Goal: Transaction & Acquisition: Purchase product/service

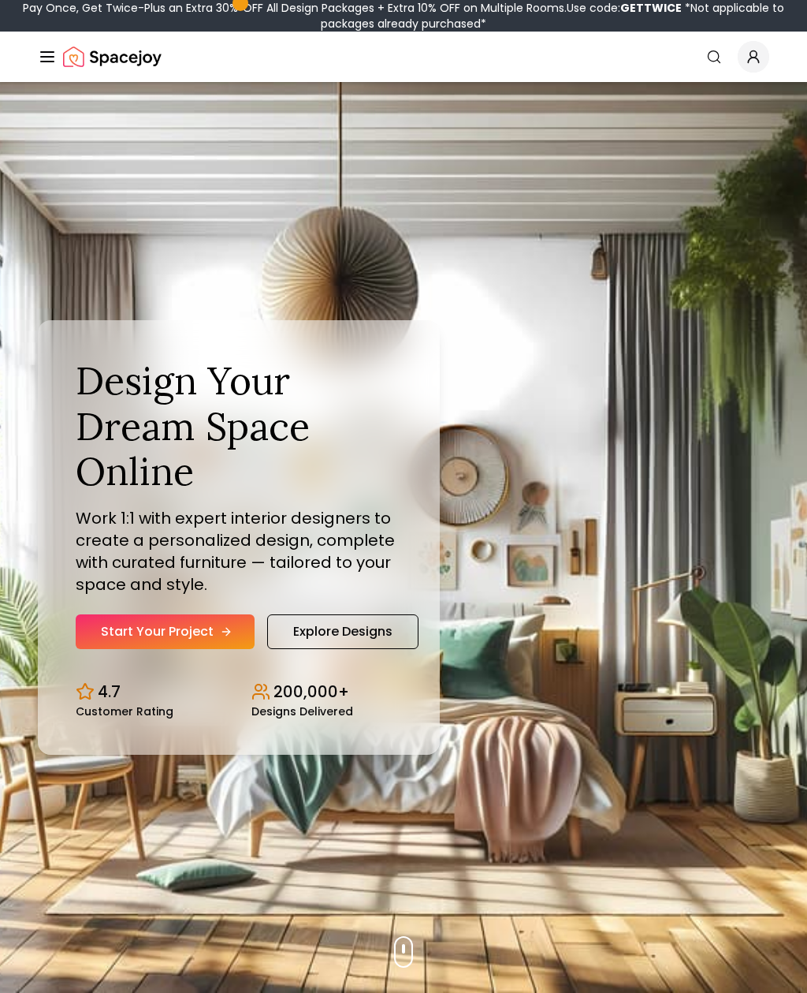
click at [211, 649] on link "Start Your Project" at bounding box center [165, 631] width 179 height 35
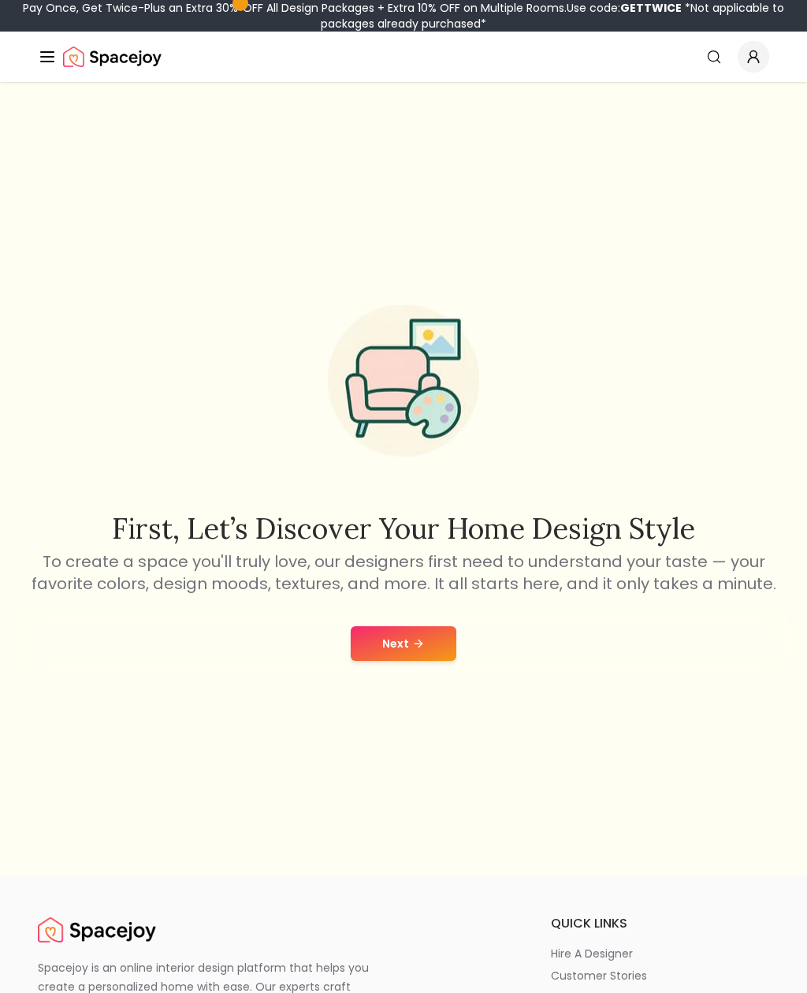
click at [419, 661] on button "Next" at bounding box center [404, 643] width 106 height 35
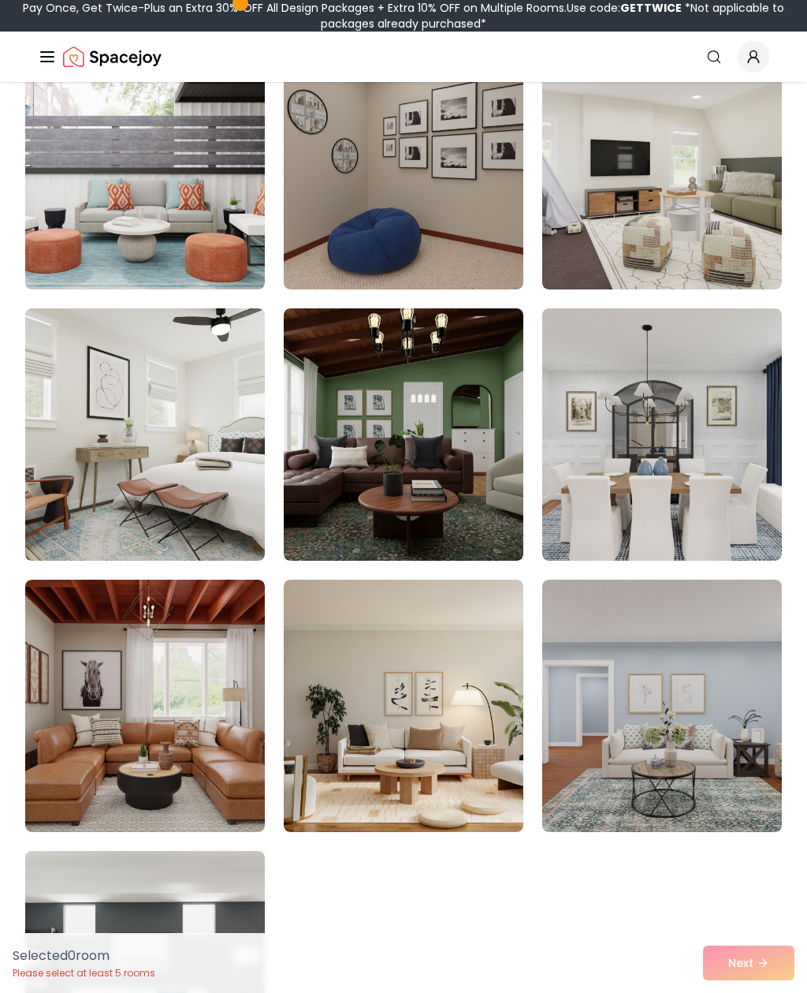
scroll to position [463, 0]
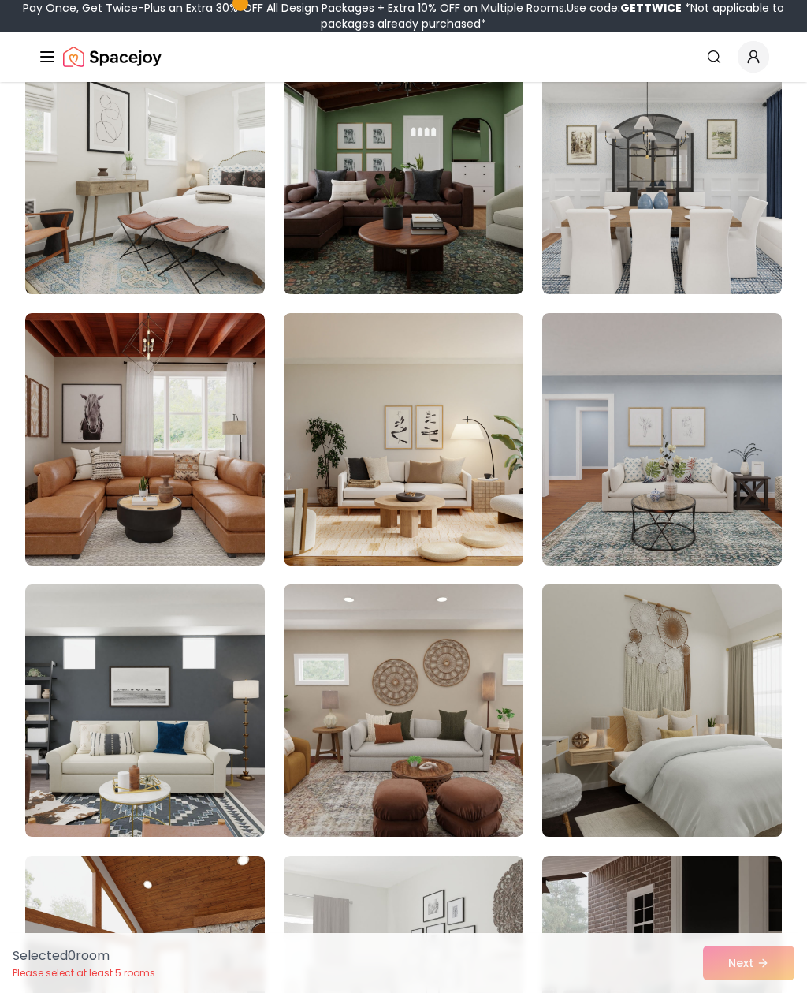
click at [651, 746] on img at bounding box center [662, 710] width 252 height 265
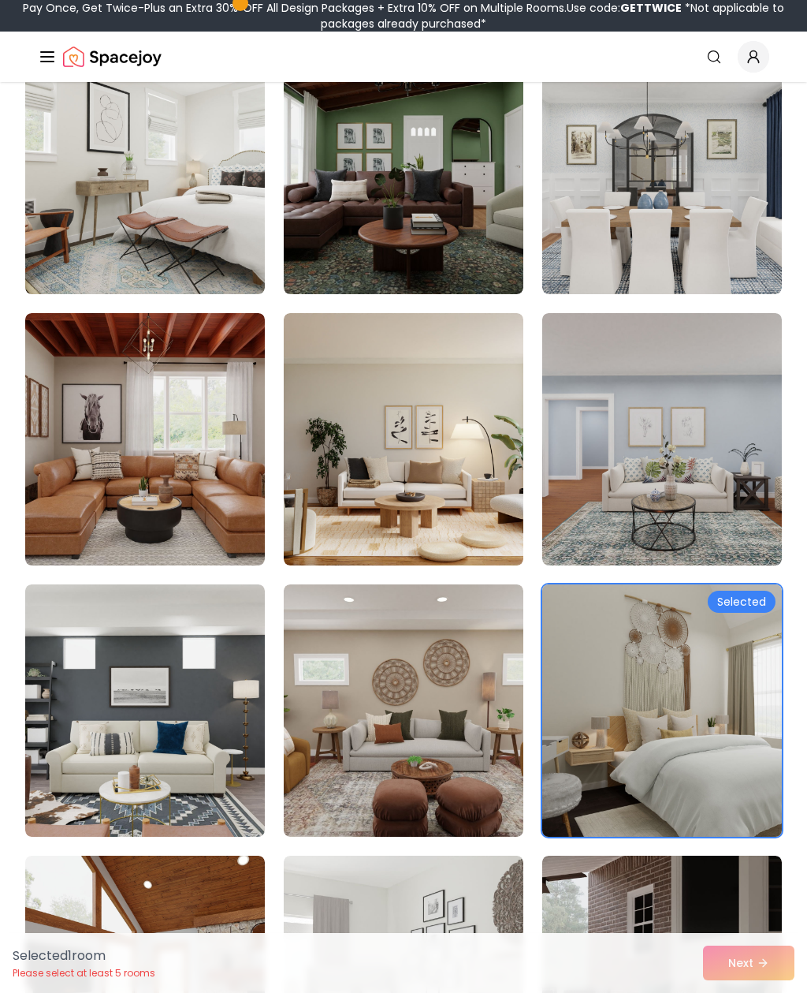
click at [625, 716] on img at bounding box center [662, 710] width 252 height 265
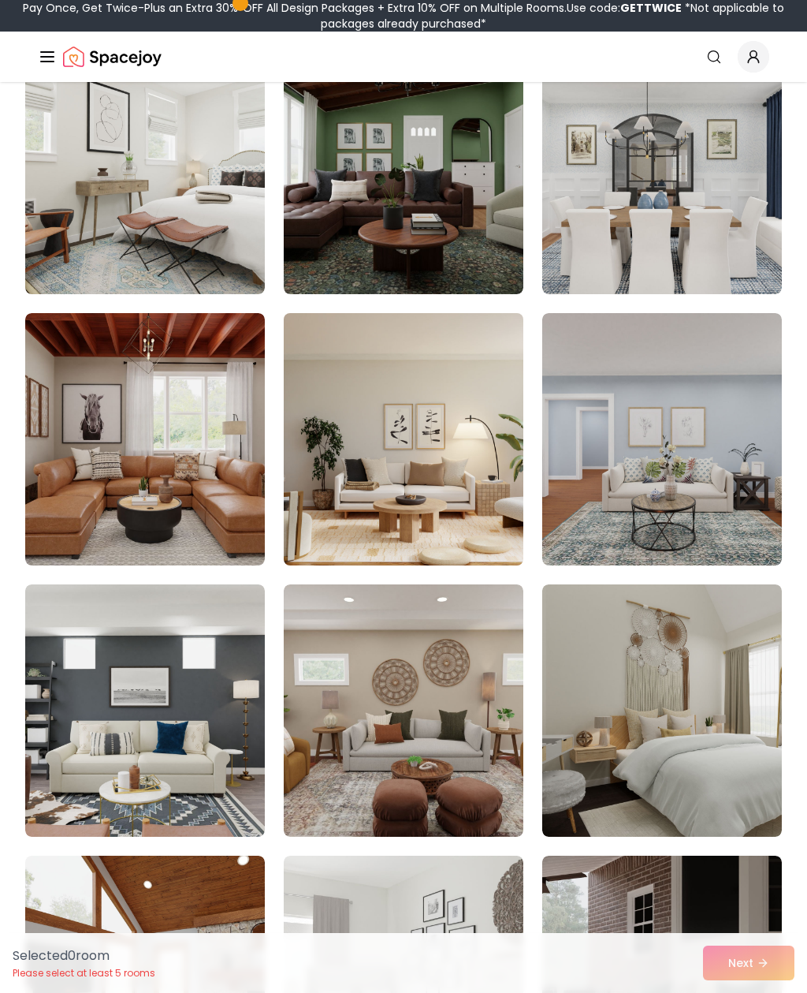
click at [487, 490] on img at bounding box center [404, 439] width 252 height 265
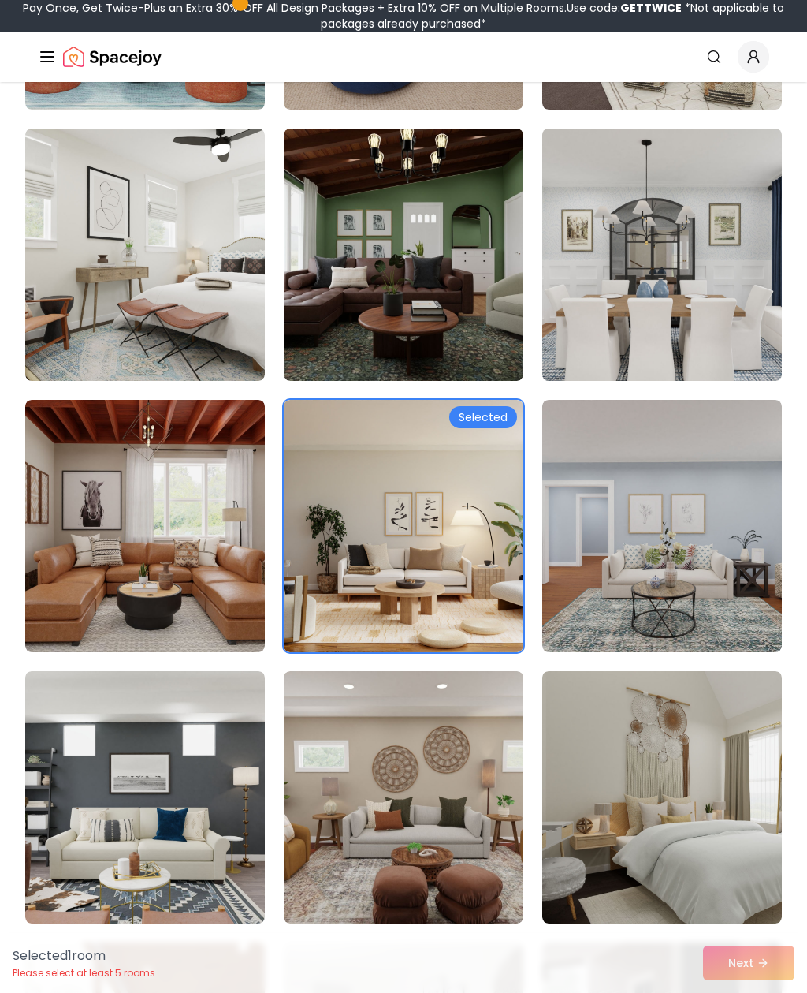
click at [705, 338] on img at bounding box center [662, 254] width 252 height 265
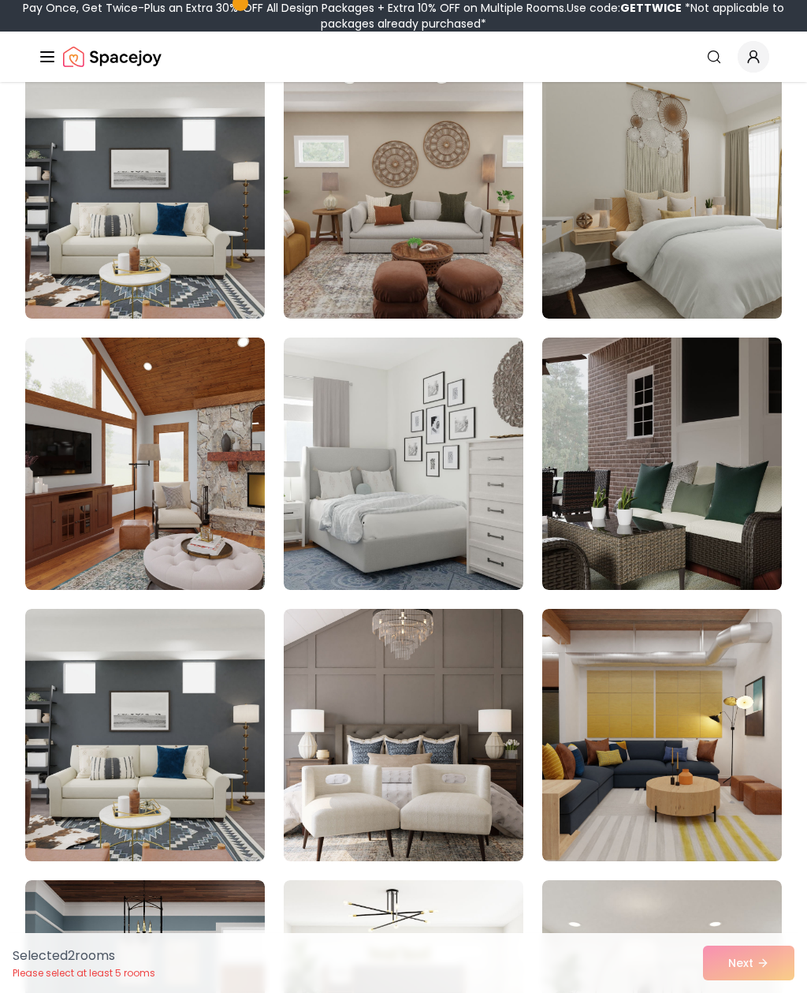
scroll to position [1050, 0]
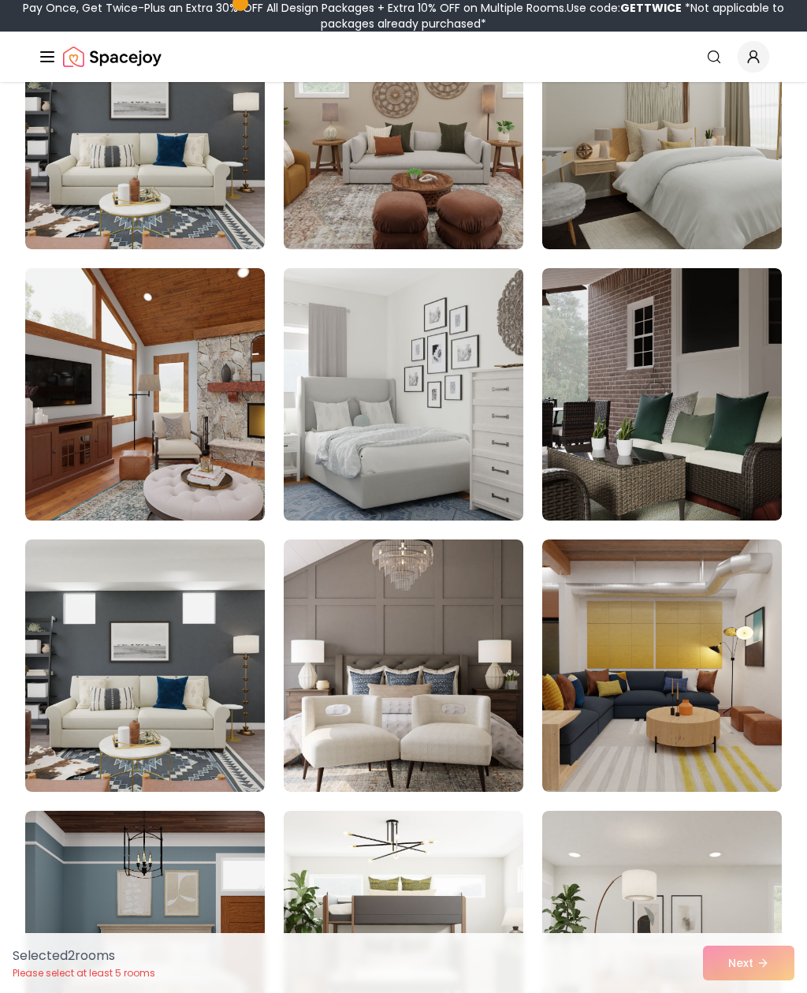
click at [479, 458] on img at bounding box center [404, 394] width 252 height 265
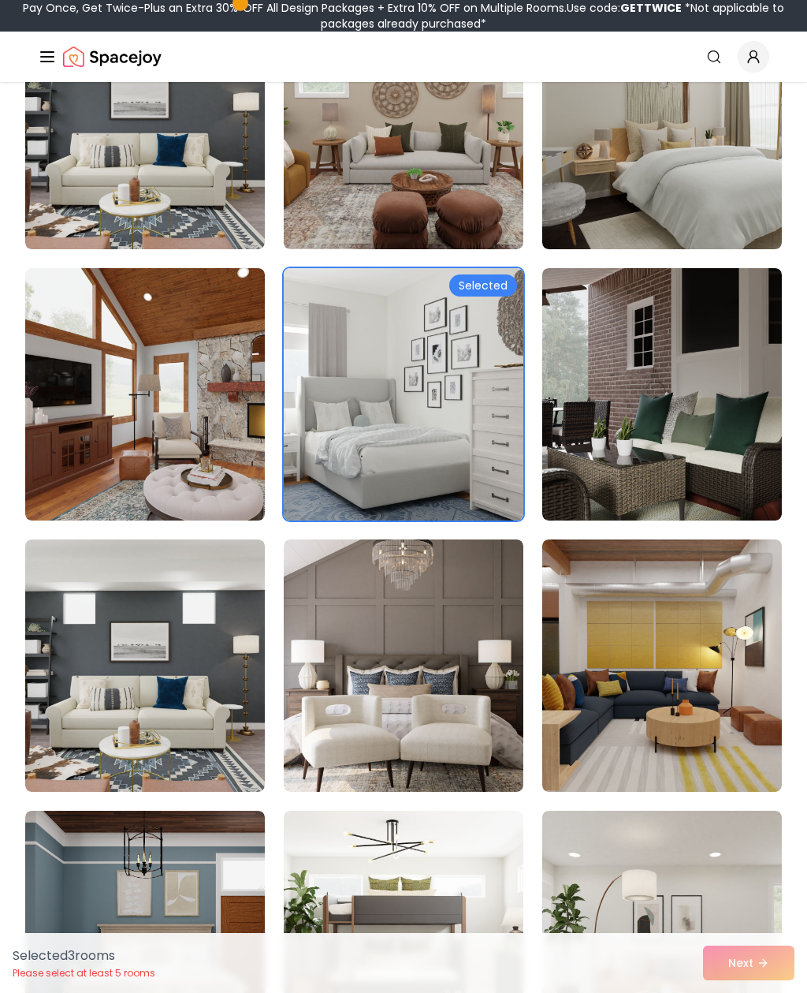
click at [460, 457] on img at bounding box center [404, 394] width 252 height 265
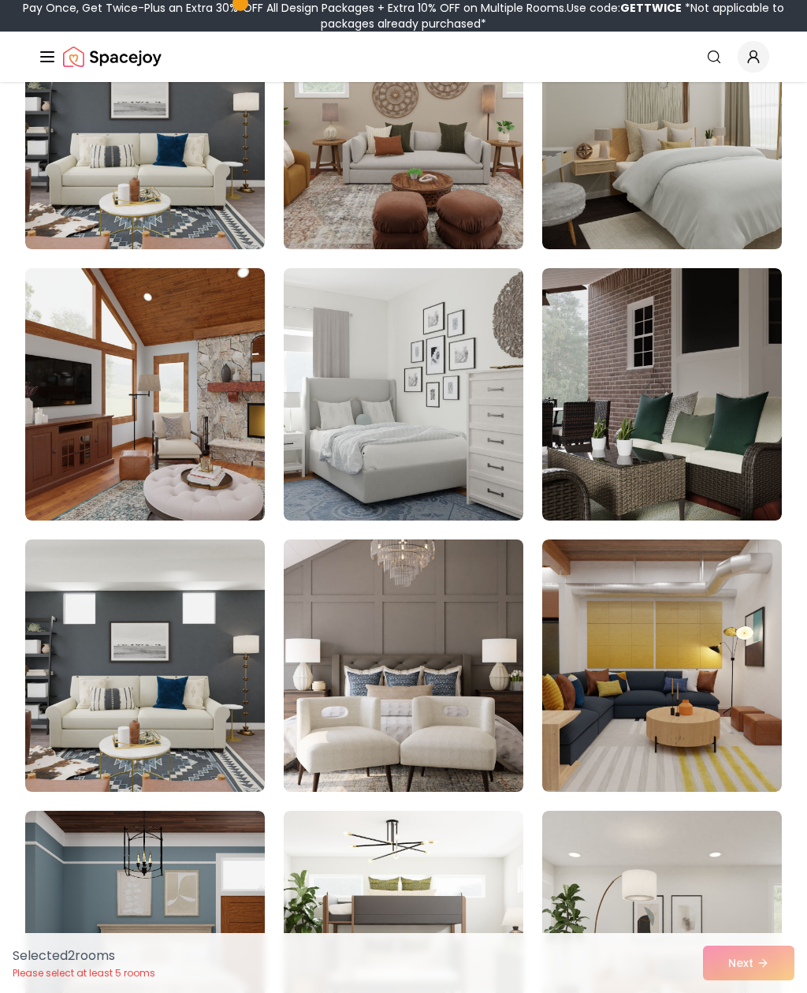
click at [445, 700] on img at bounding box center [404, 665] width 252 height 265
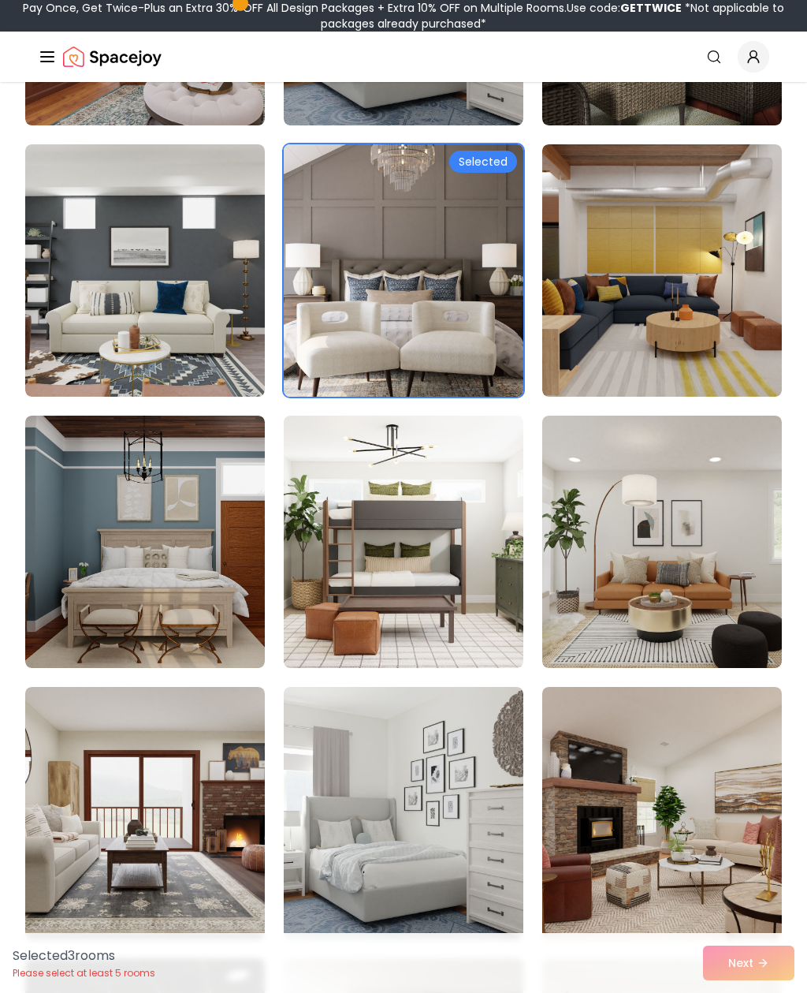
scroll to position [1469, 0]
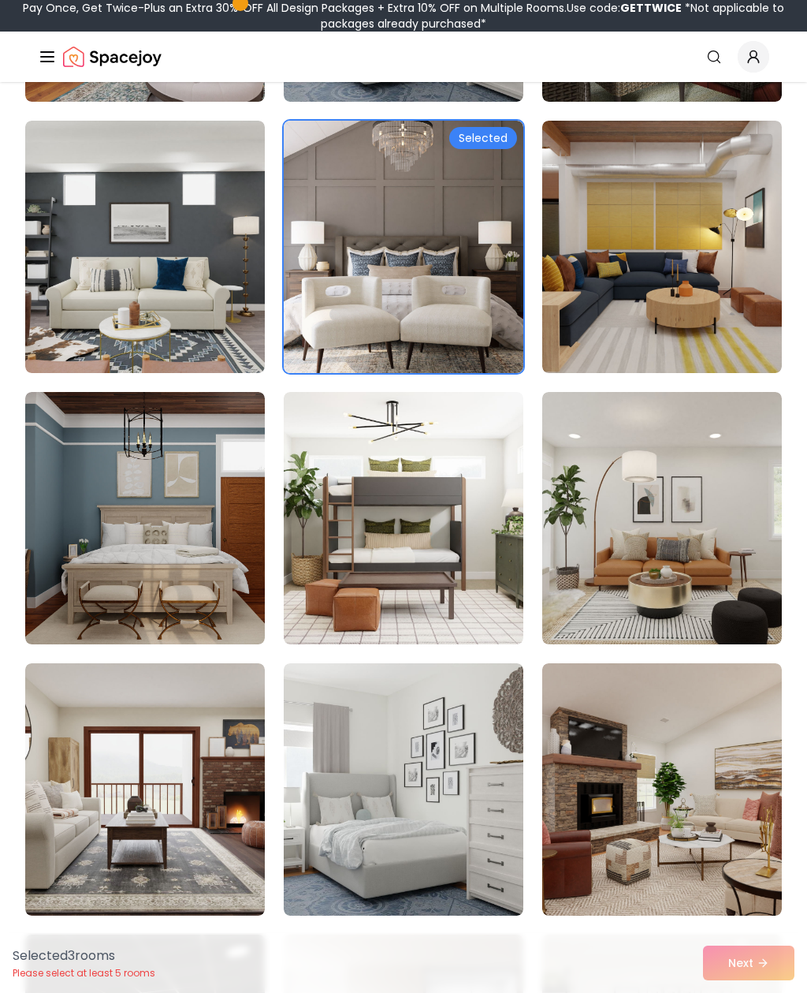
click at [749, 992] on div "Selected 3 room s Please select at least 5 rooms Next" at bounding box center [403, 963] width 807 height 60
click at [752, 992] on div "Selected 3 room s Please select at least 5 rooms Next" at bounding box center [403, 963] width 807 height 60
click at [755, 992] on div "Selected 3 room s Please select at least 5 rooms Next" at bounding box center [403, 963] width 807 height 60
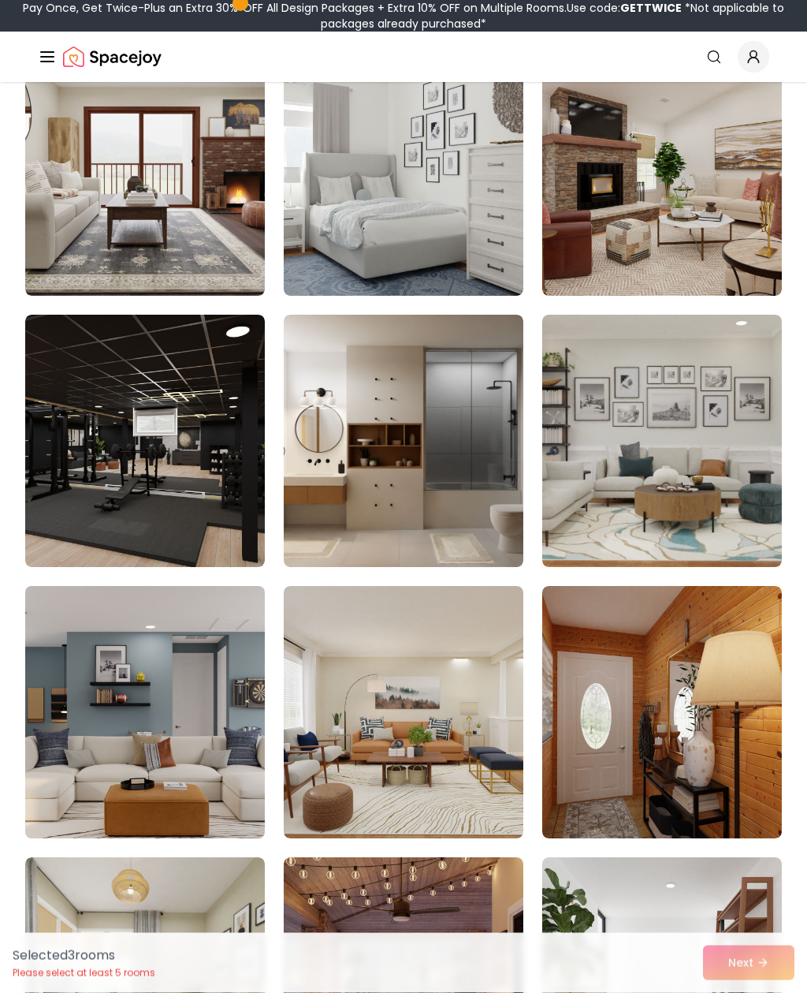
scroll to position [2089, 0]
click at [222, 788] on img at bounding box center [145, 712] width 252 height 265
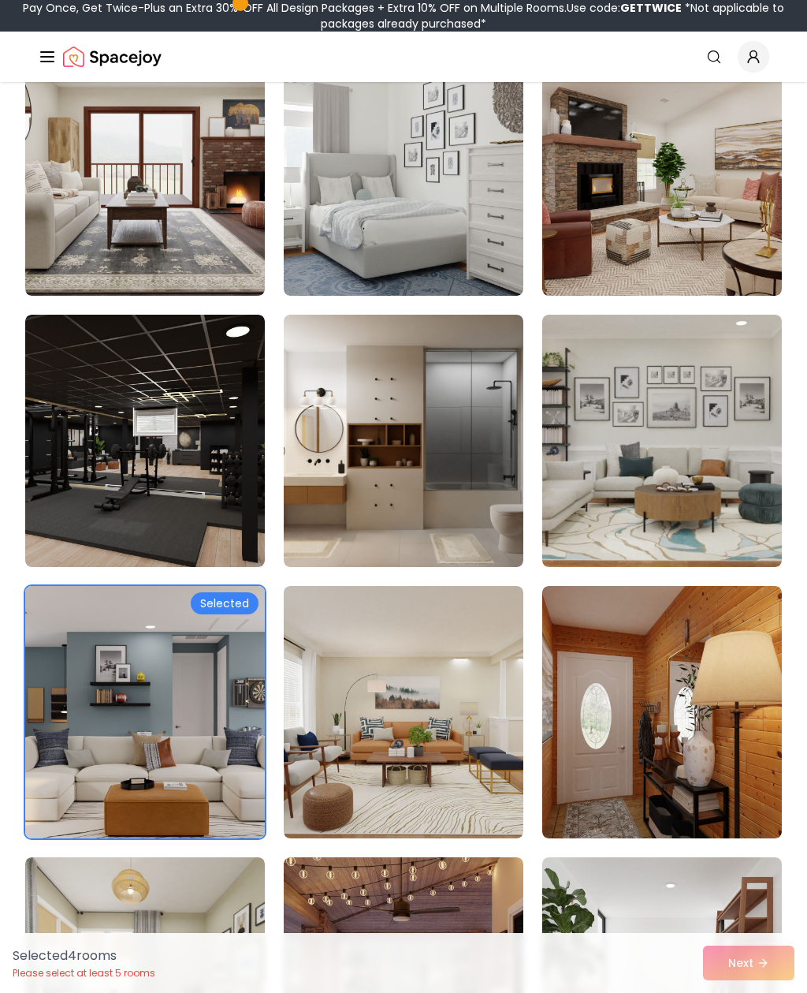
click at [220, 792] on img at bounding box center [145, 712] width 252 height 265
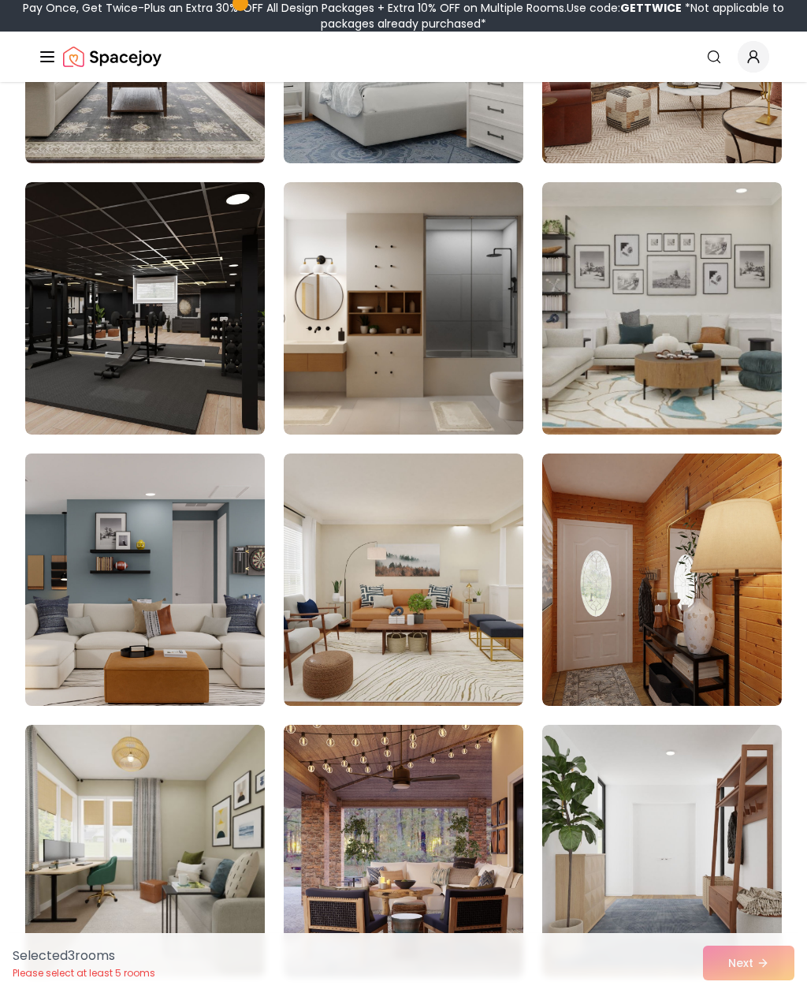
scroll to position [2224, 0]
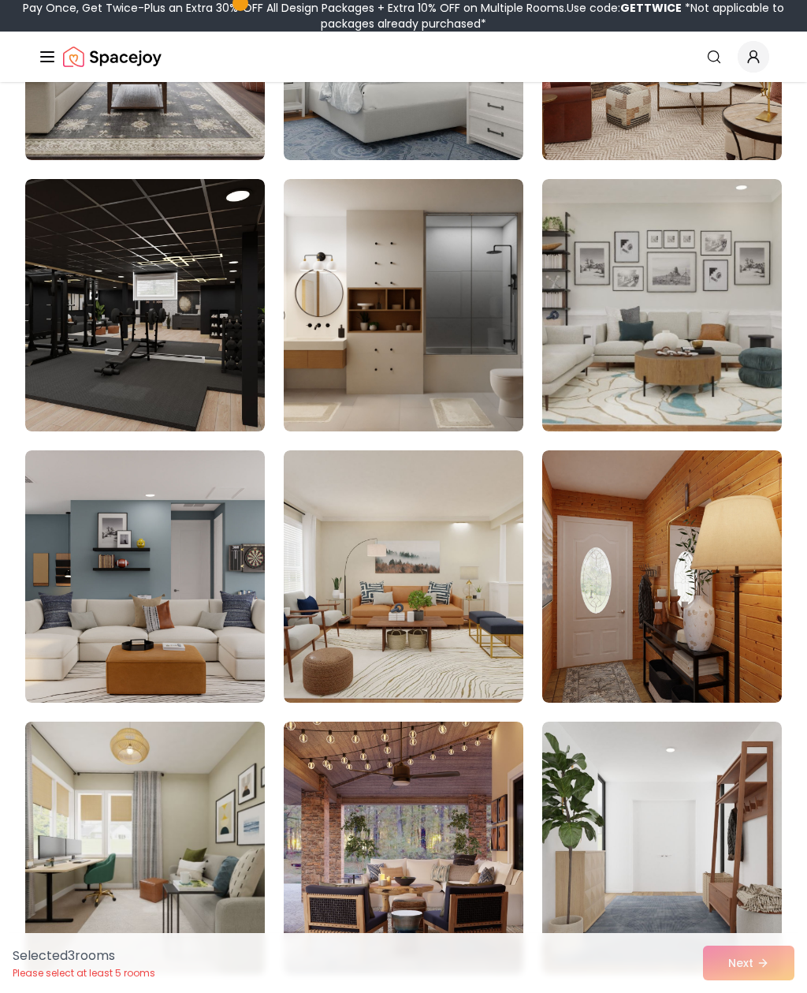
click at [203, 868] on img at bounding box center [145, 847] width 252 height 265
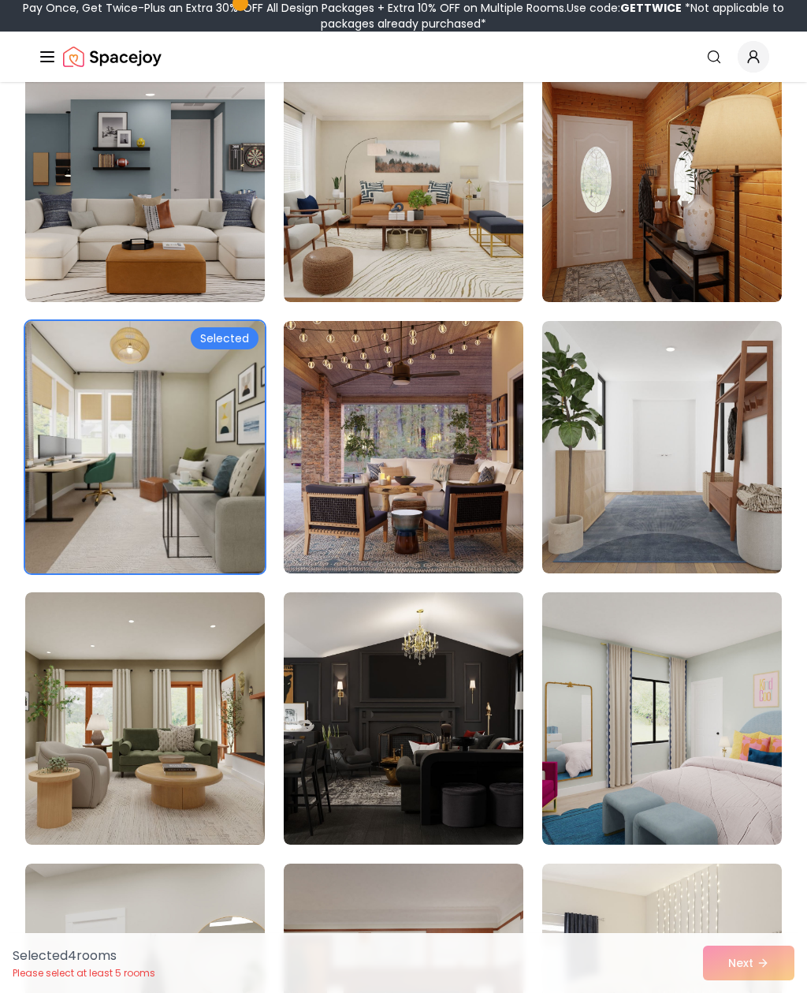
scroll to position [2628, 0]
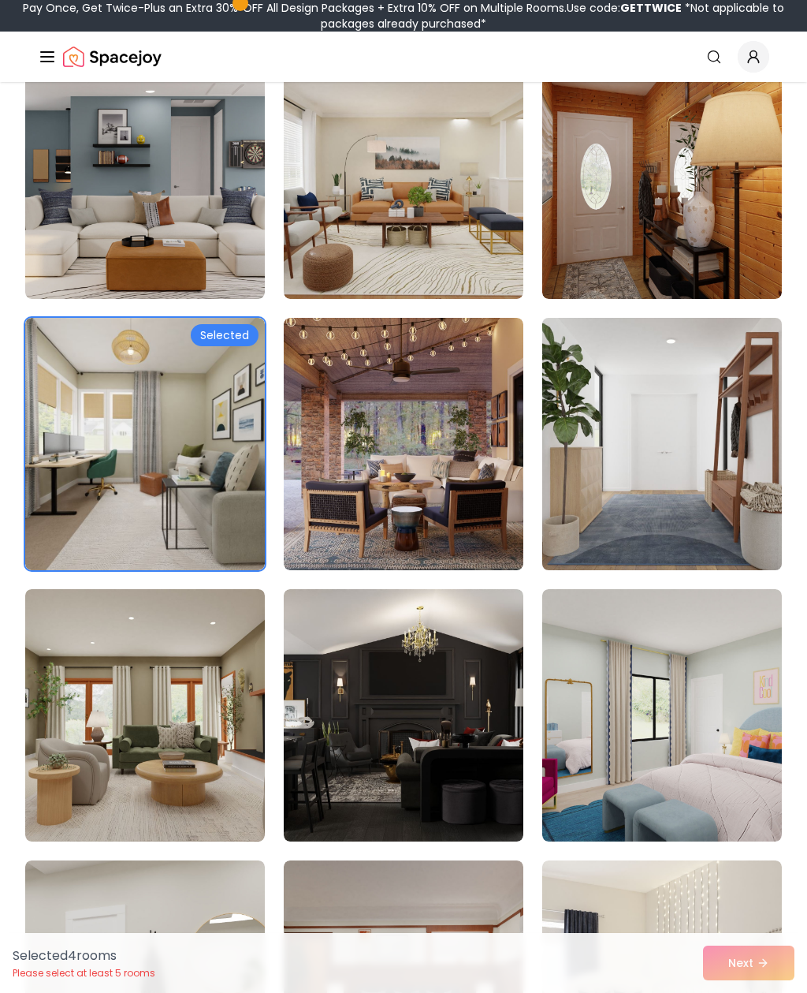
click at [761, 509] on img at bounding box center [662, 443] width 252 height 265
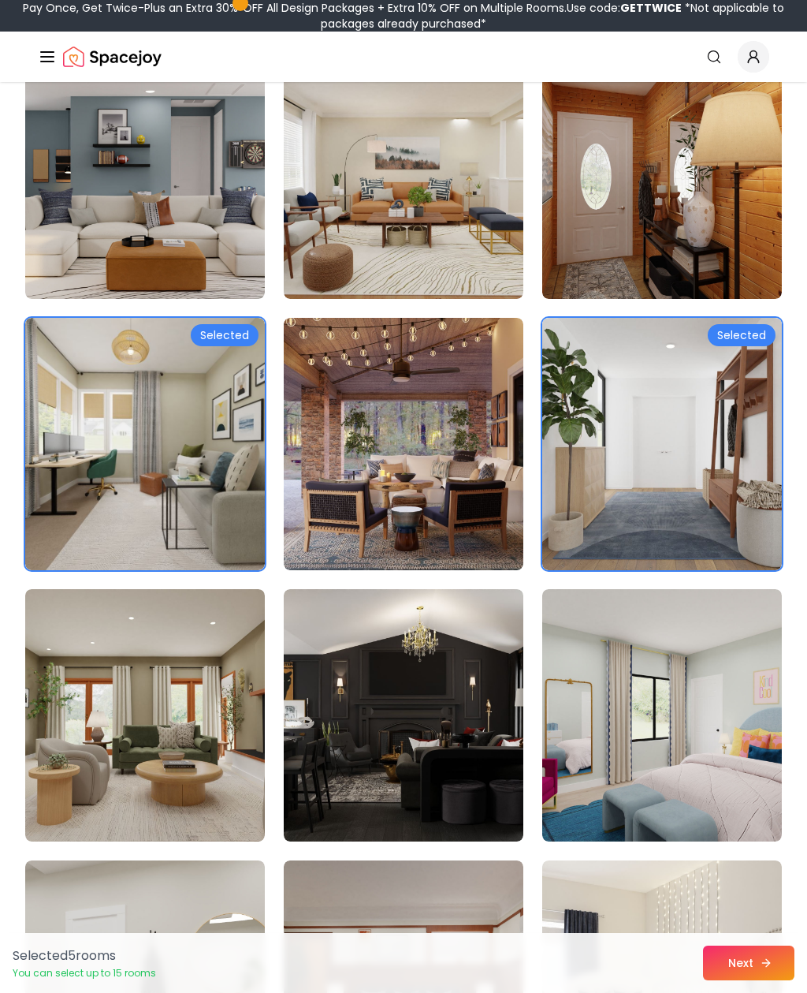
click at [749, 980] on button "Next" at bounding box center [748, 962] width 91 height 35
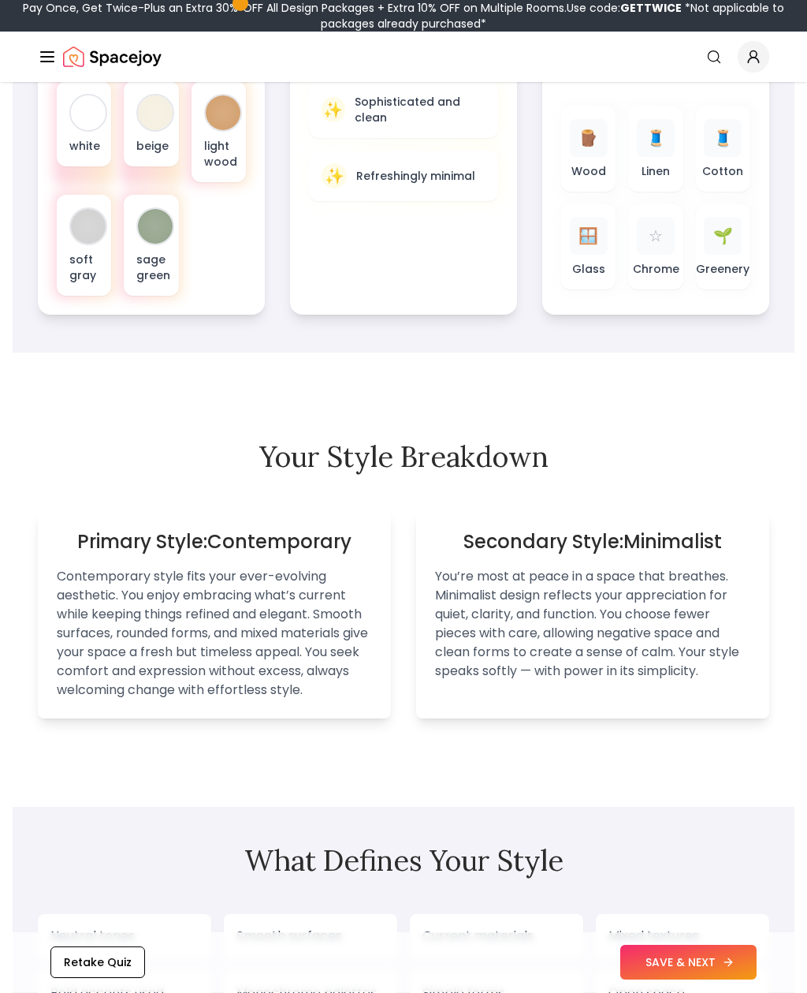
click at [701, 980] on button "SAVE & NEXT" at bounding box center [689, 962] width 136 height 35
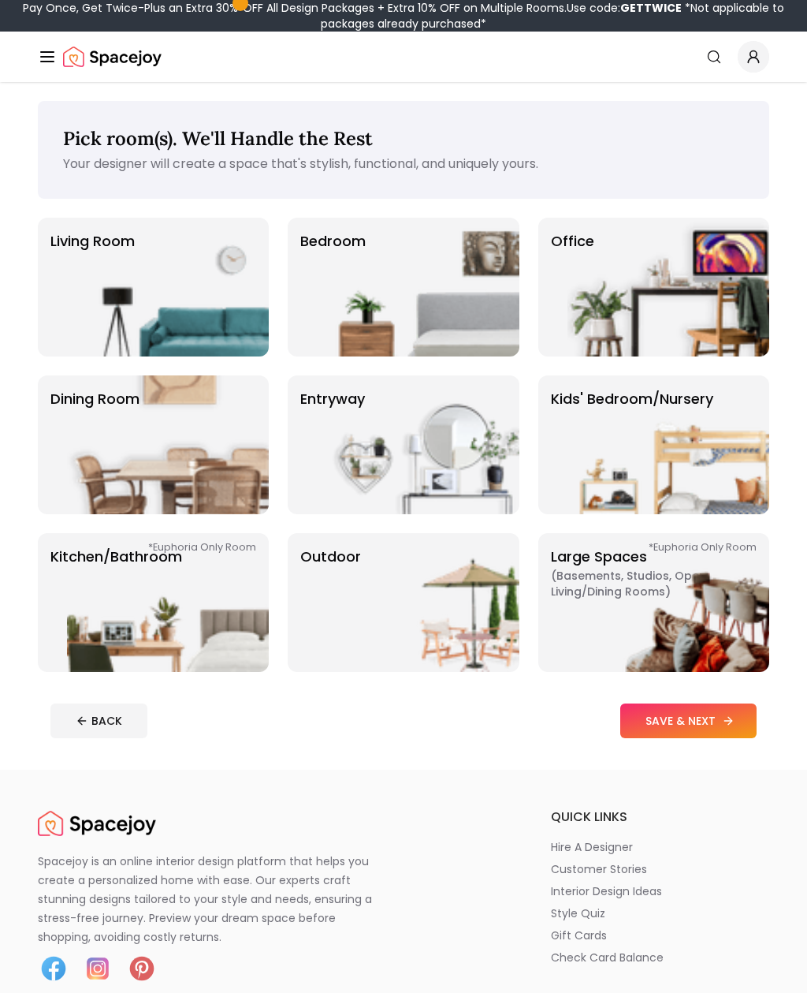
click at [716, 727] on button "SAVE & NEXT" at bounding box center [689, 720] width 136 height 35
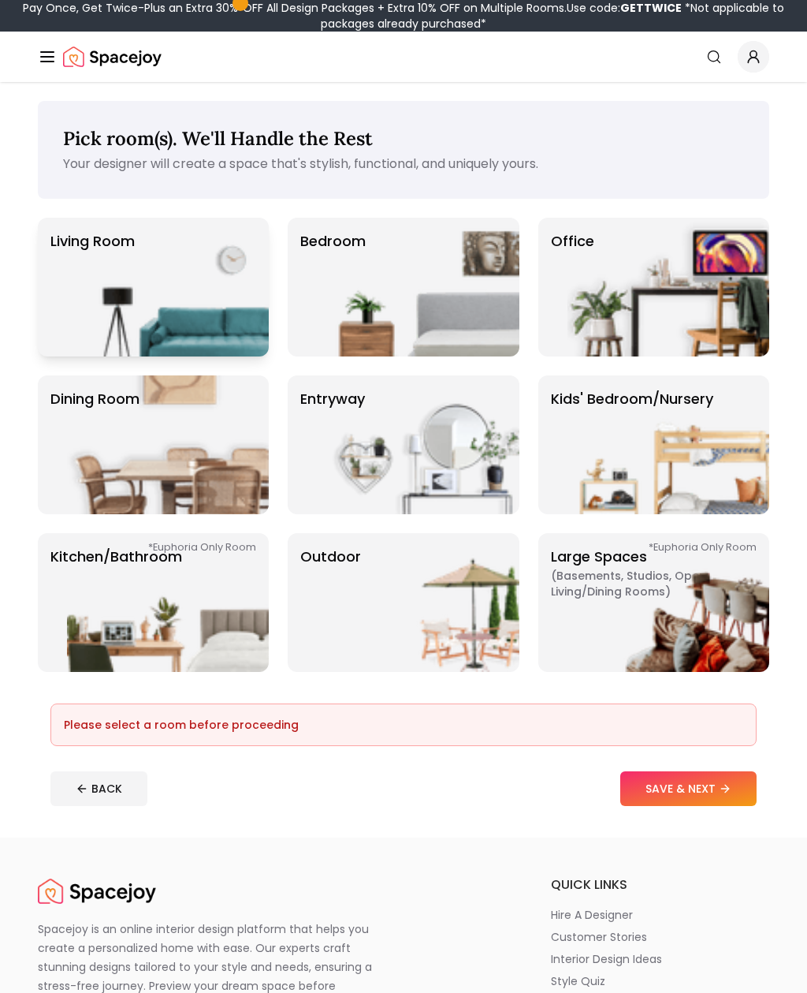
click at [211, 313] on img at bounding box center [168, 287] width 202 height 139
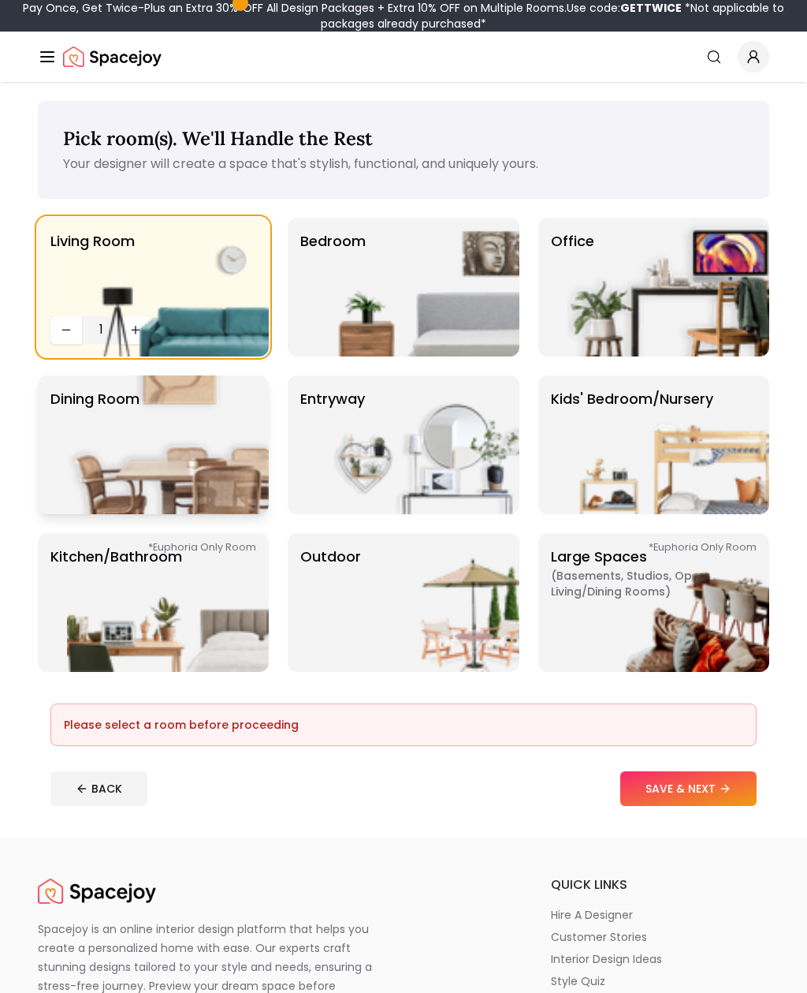
click at [211, 433] on img at bounding box center [168, 444] width 202 height 139
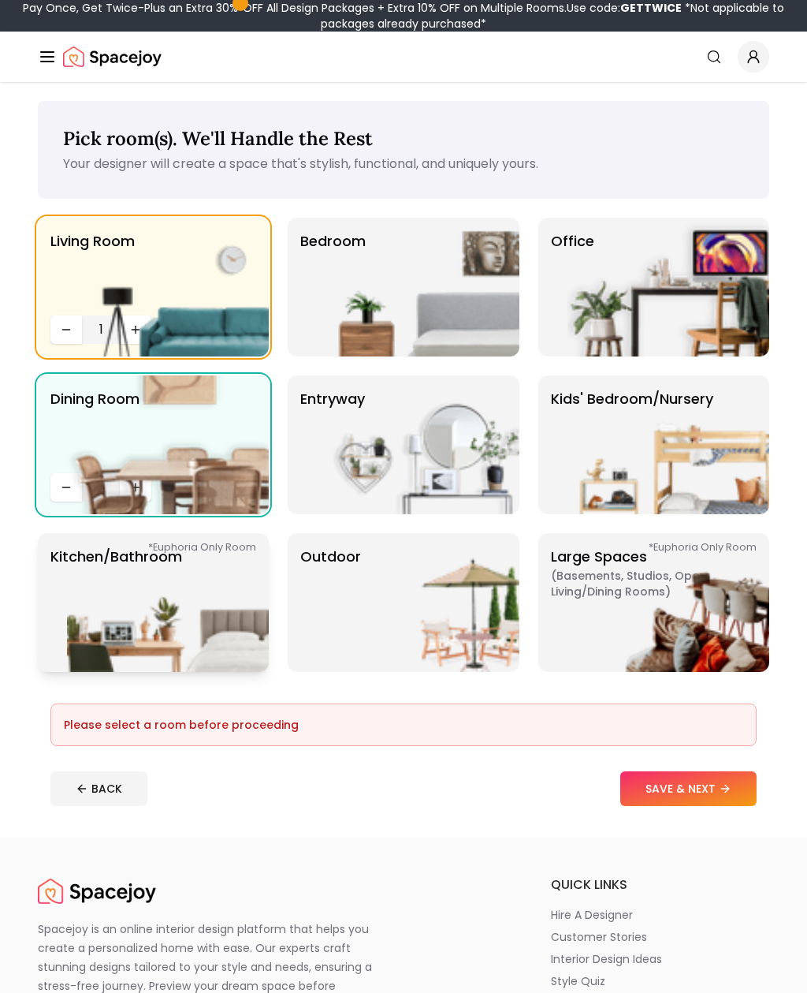
click at [192, 637] on img at bounding box center [168, 602] width 202 height 139
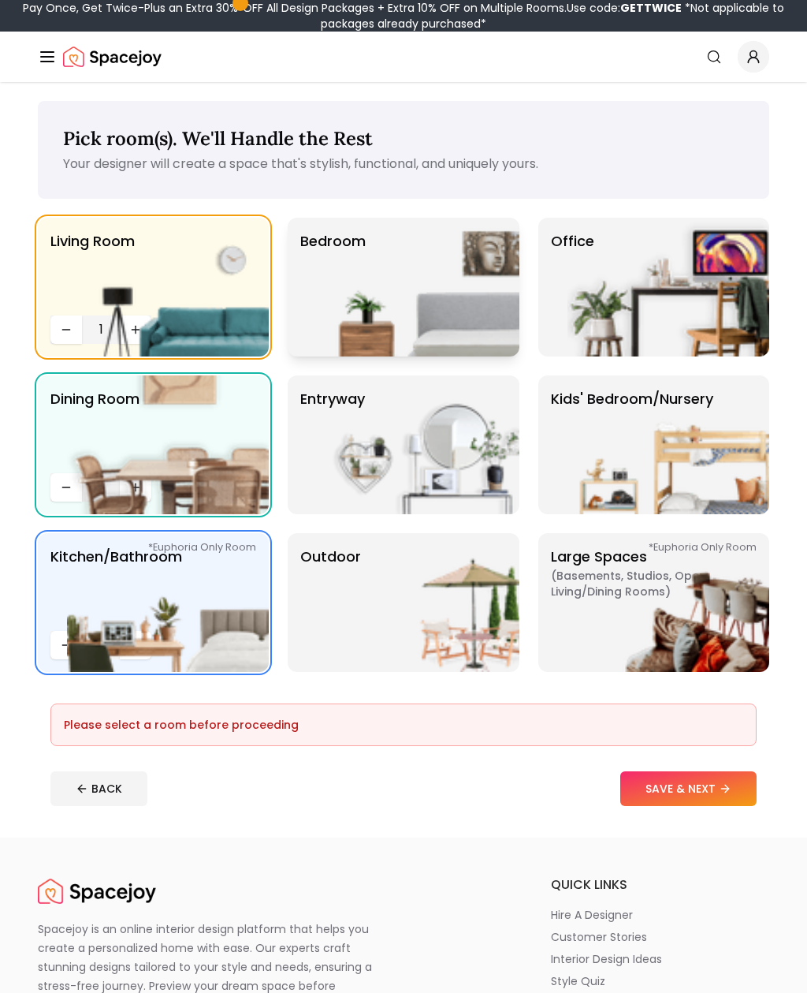
click at [495, 332] on img at bounding box center [419, 287] width 202 height 139
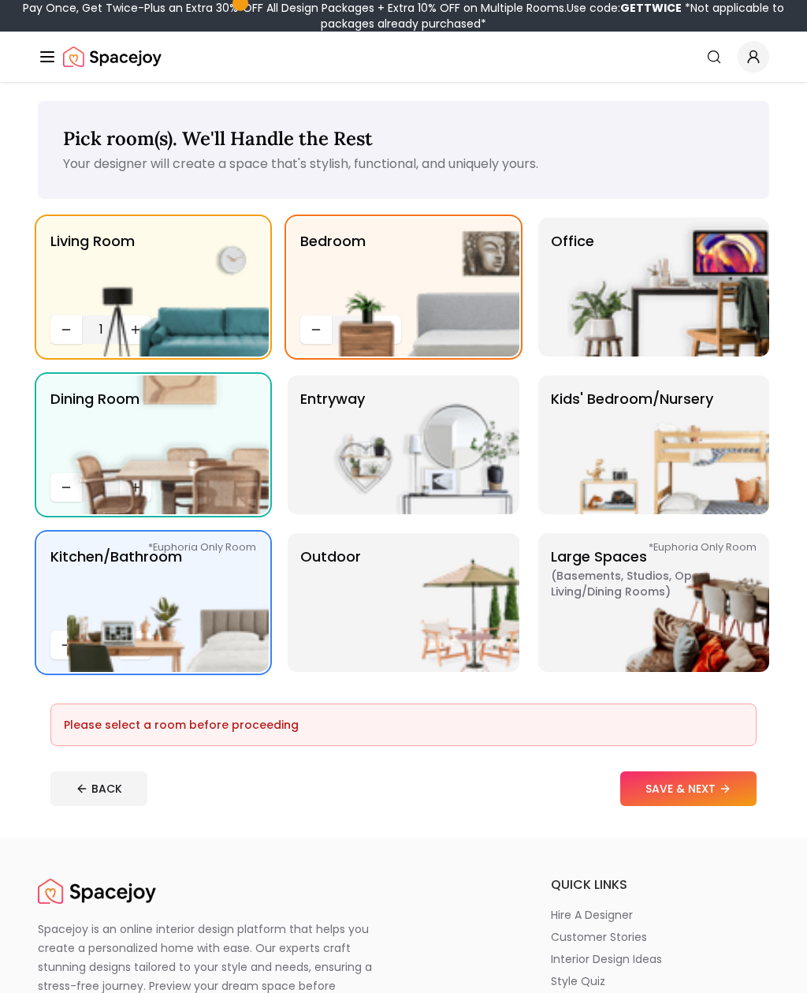
click at [717, 802] on button "SAVE & NEXT" at bounding box center [689, 788] width 136 height 35
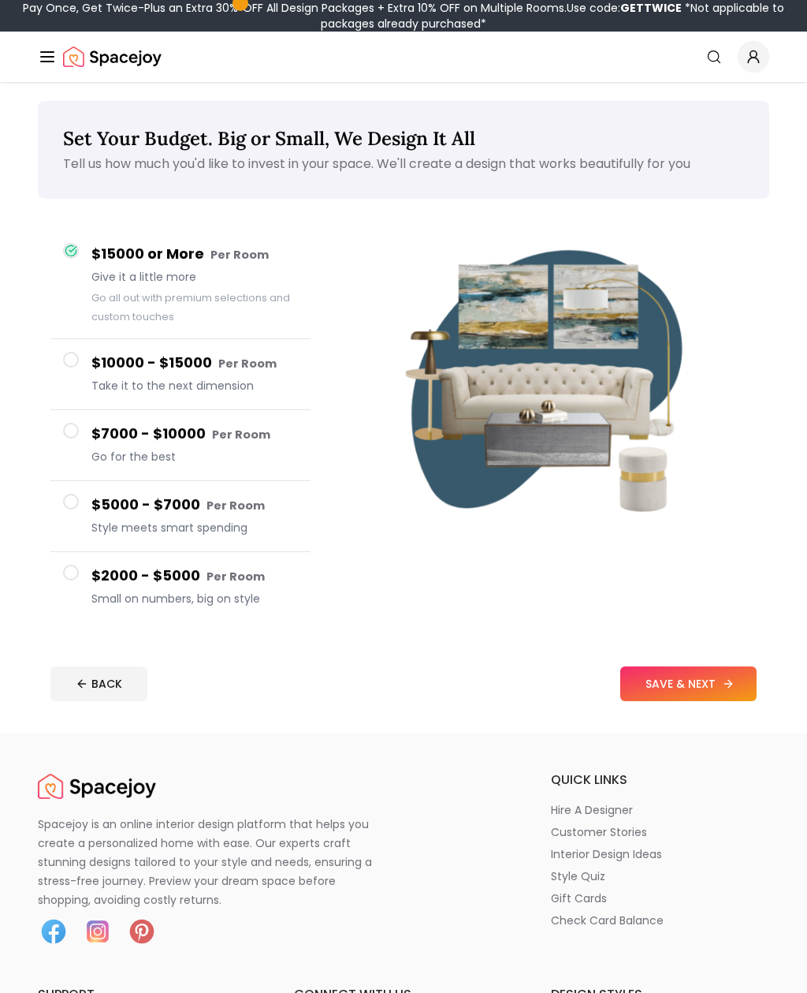
click at [726, 677] on button "SAVE & NEXT" at bounding box center [689, 683] width 136 height 35
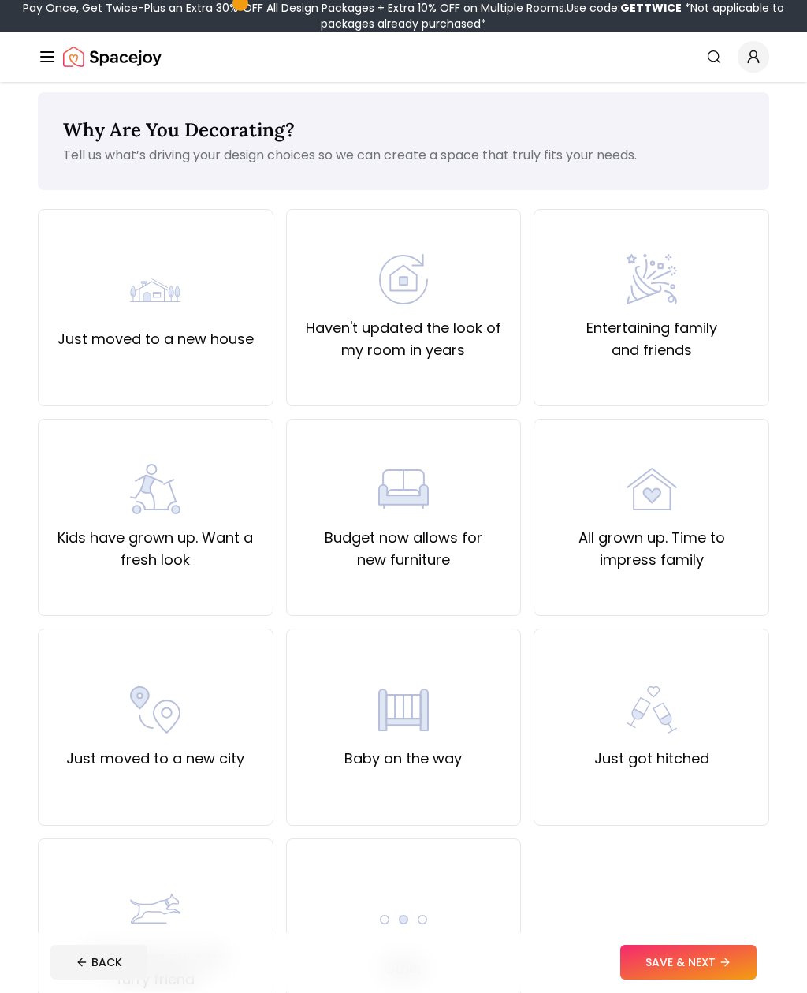
scroll to position [9, 0]
click at [729, 606] on div "All grown up. Time to impress family" at bounding box center [652, 517] width 236 height 197
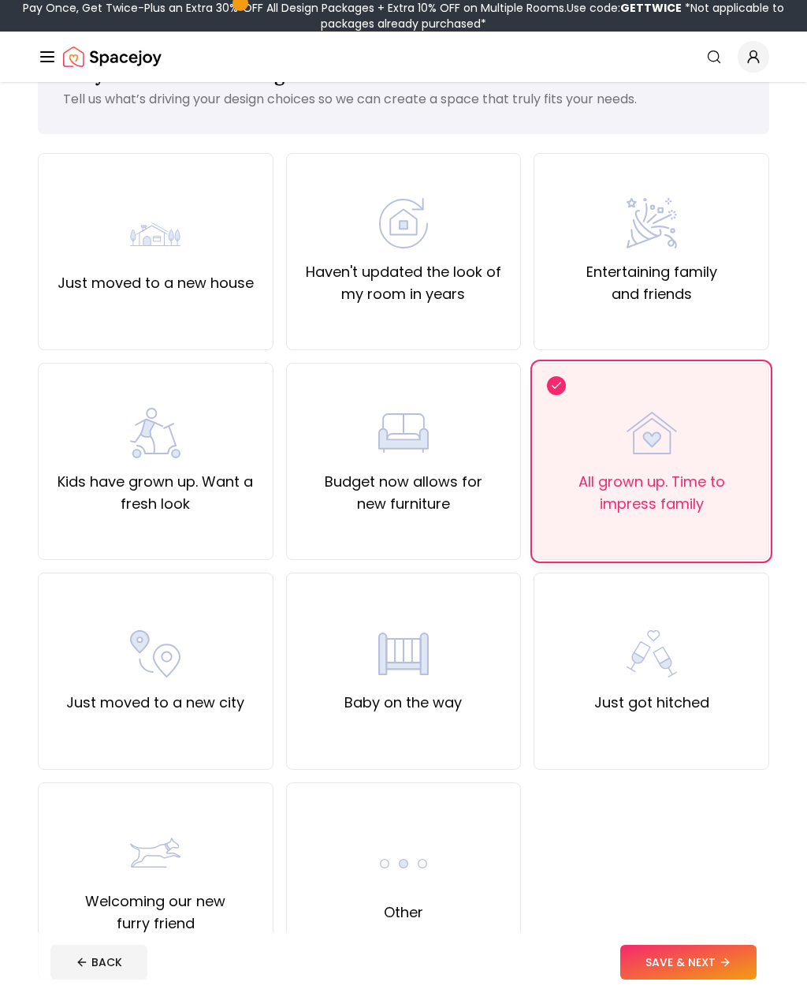
scroll to position [65, 0]
click at [716, 980] on button "SAVE & NEXT" at bounding box center [689, 962] width 136 height 35
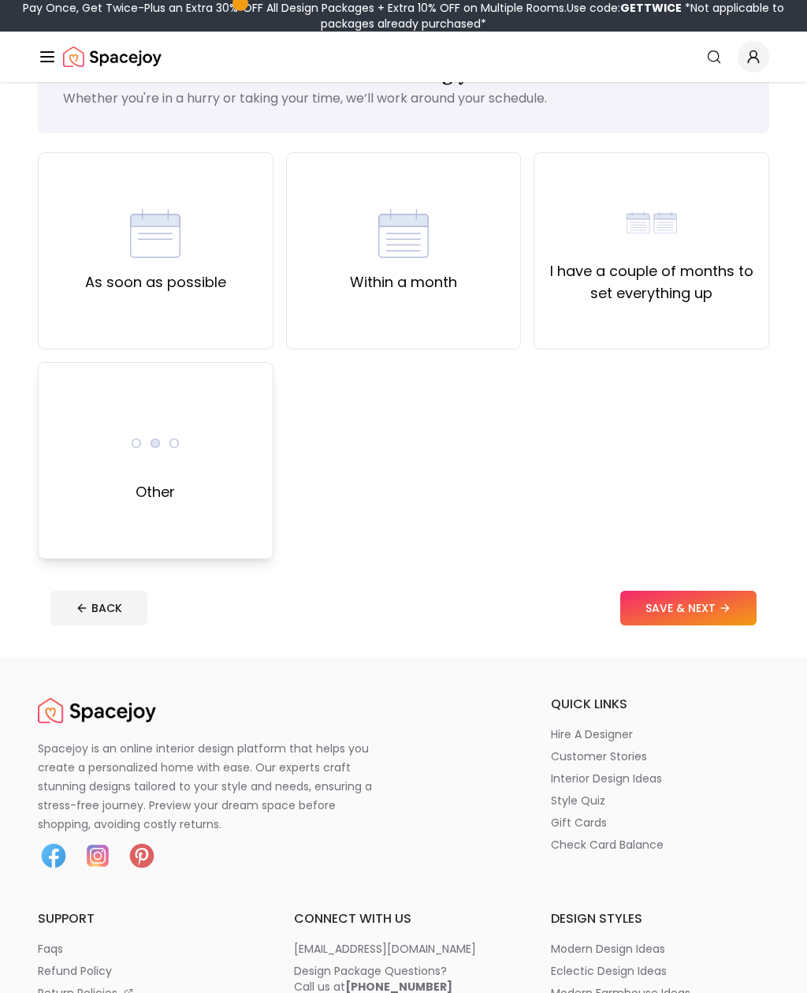
click at [226, 508] on div "Other" at bounding box center [156, 460] width 236 height 197
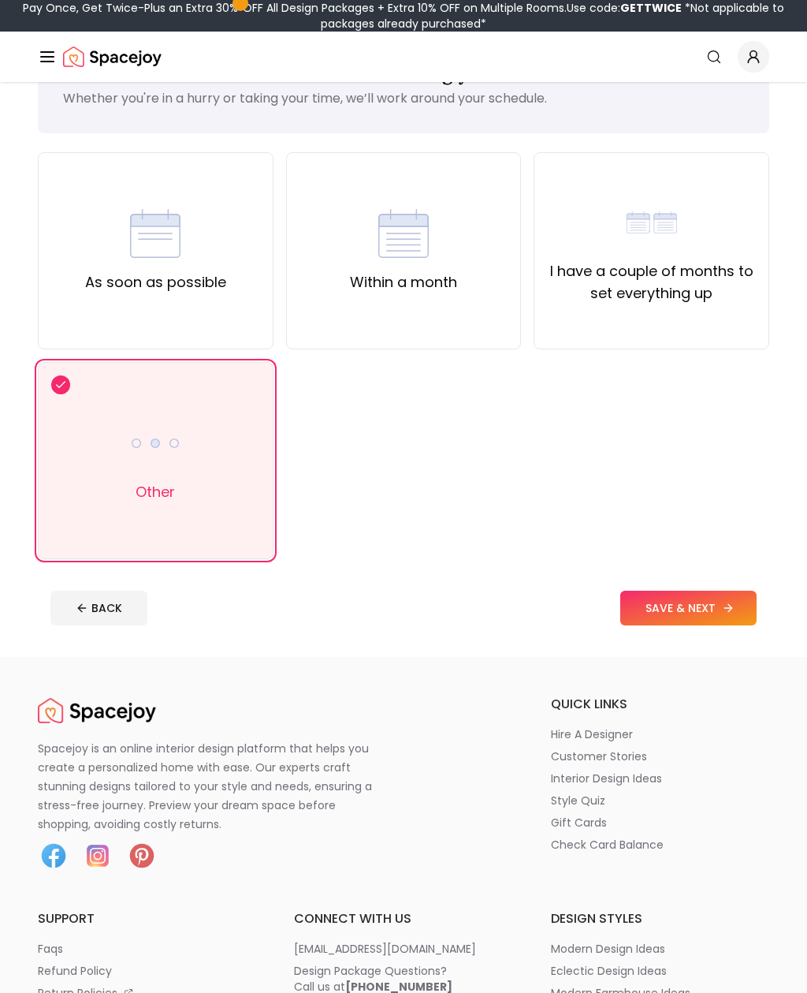
click at [717, 596] on button "SAVE & NEXT" at bounding box center [689, 608] width 136 height 35
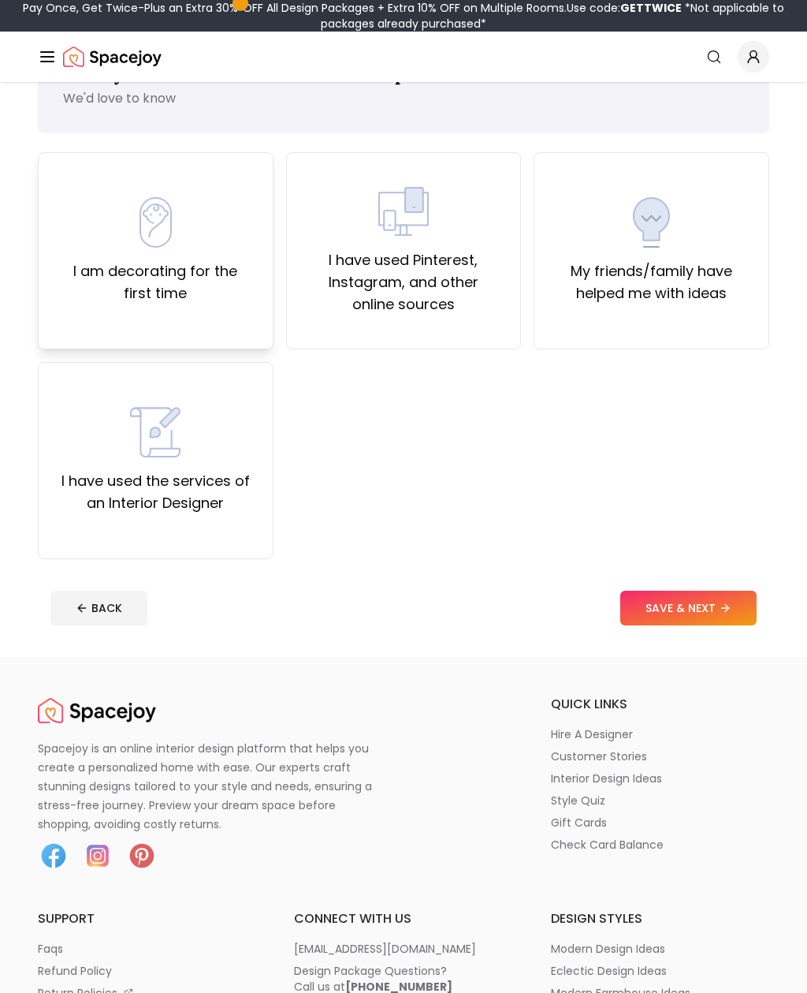
click at [195, 305] on div "I am decorating for the first time" at bounding box center [156, 250] width 236 height 197
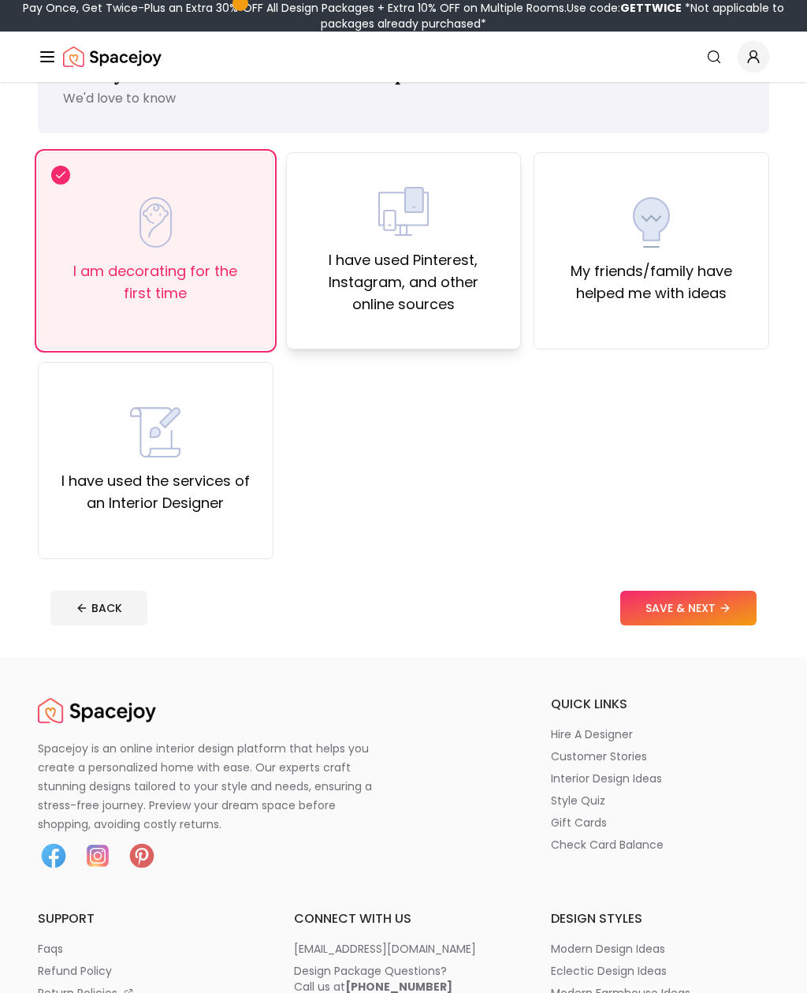
click at [472, 304] on label "I have used Pinterest, Instagram, and other online sources" at bounding box center [404, 282] width 209 height 66
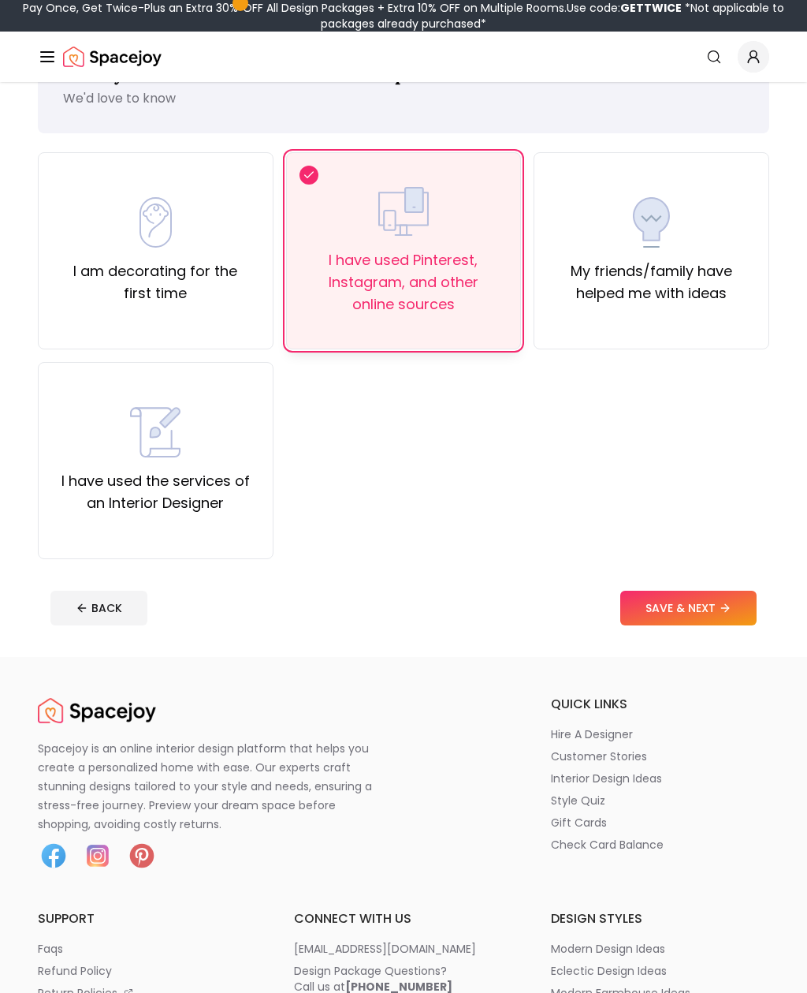
click at [736, 612] on button "SAVE & NEXT" at bounding box center [689, 608] width 136 height 35
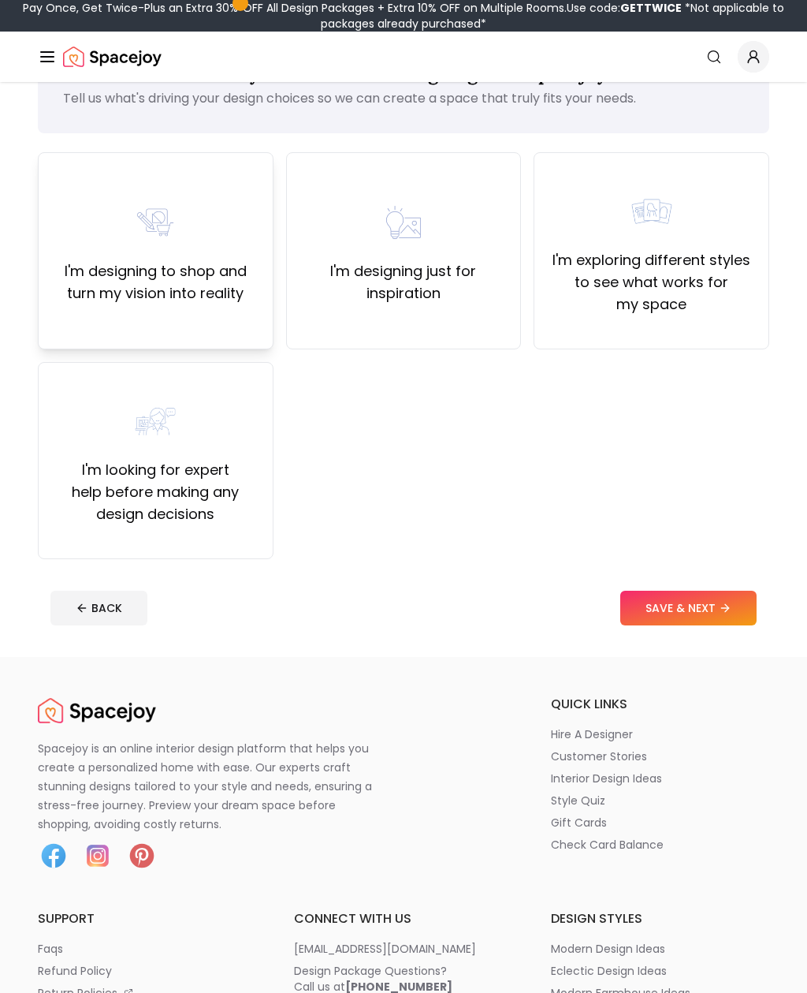
click at [225, 280] on label "I'm designing to shop and turn my vision into reality" at bounding box center [155, 282] width 209 height 44
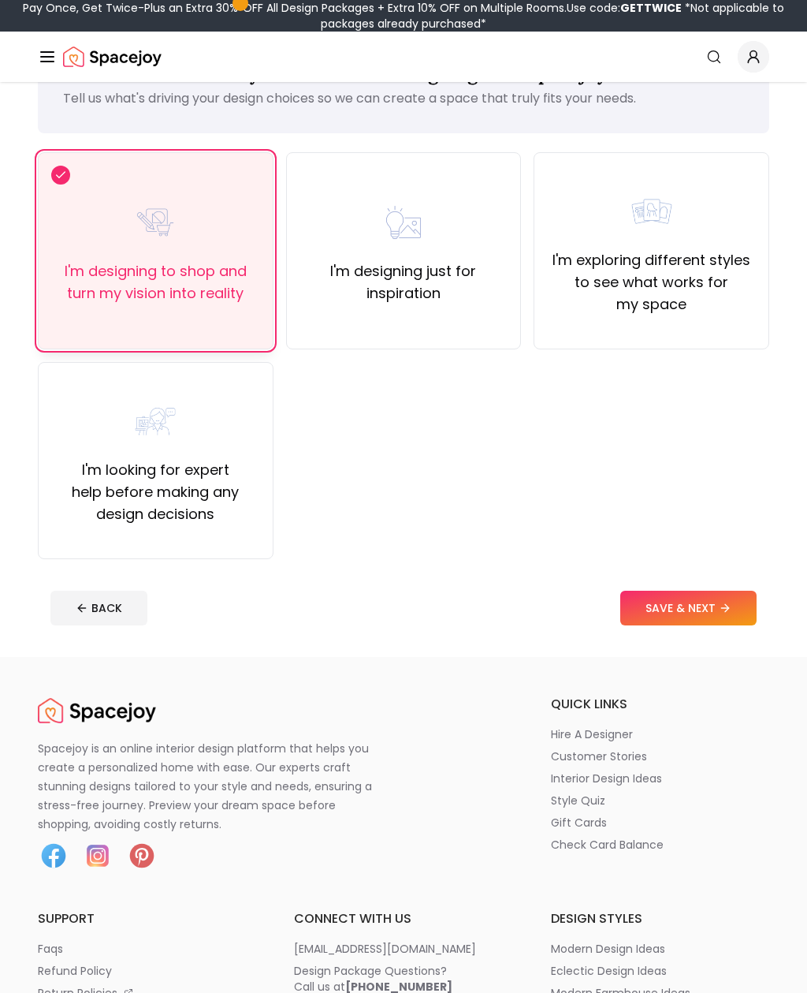
click at [706, 624] on button "SAVE & NEXT" at bounding box center [689, 608] width 136 height 35
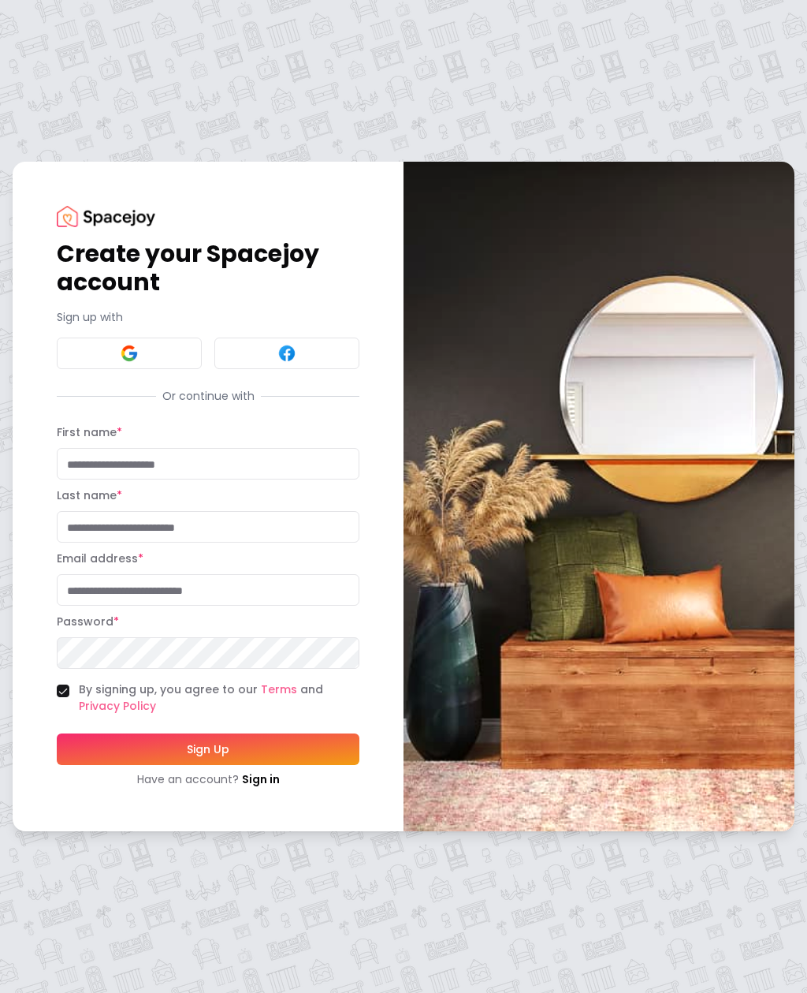
click at [164, 369] on button at bounding box center [129, 353] width 145 height 32
